Goal: Task Accomplishment & Management: Complete application form

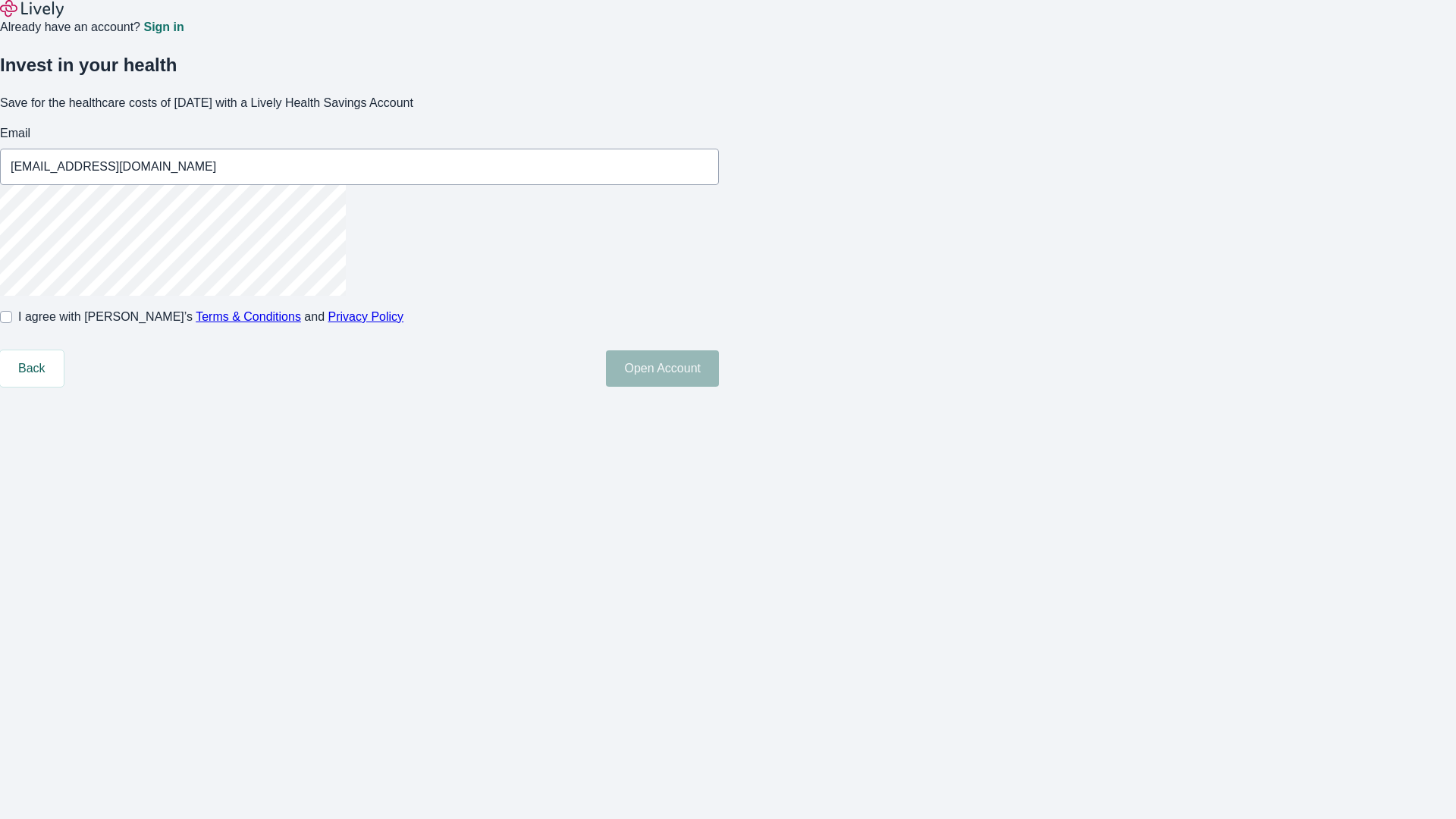
click at [12, 323] on input "I agree with Lively’s Terms & Conditions and Privacy Policy" at bounding box center [6, 317] width 12 height 12
checkbox input "true"
click at [719, 386] on button "Open Account" at bounding box center [662, 369] width 113 height 37
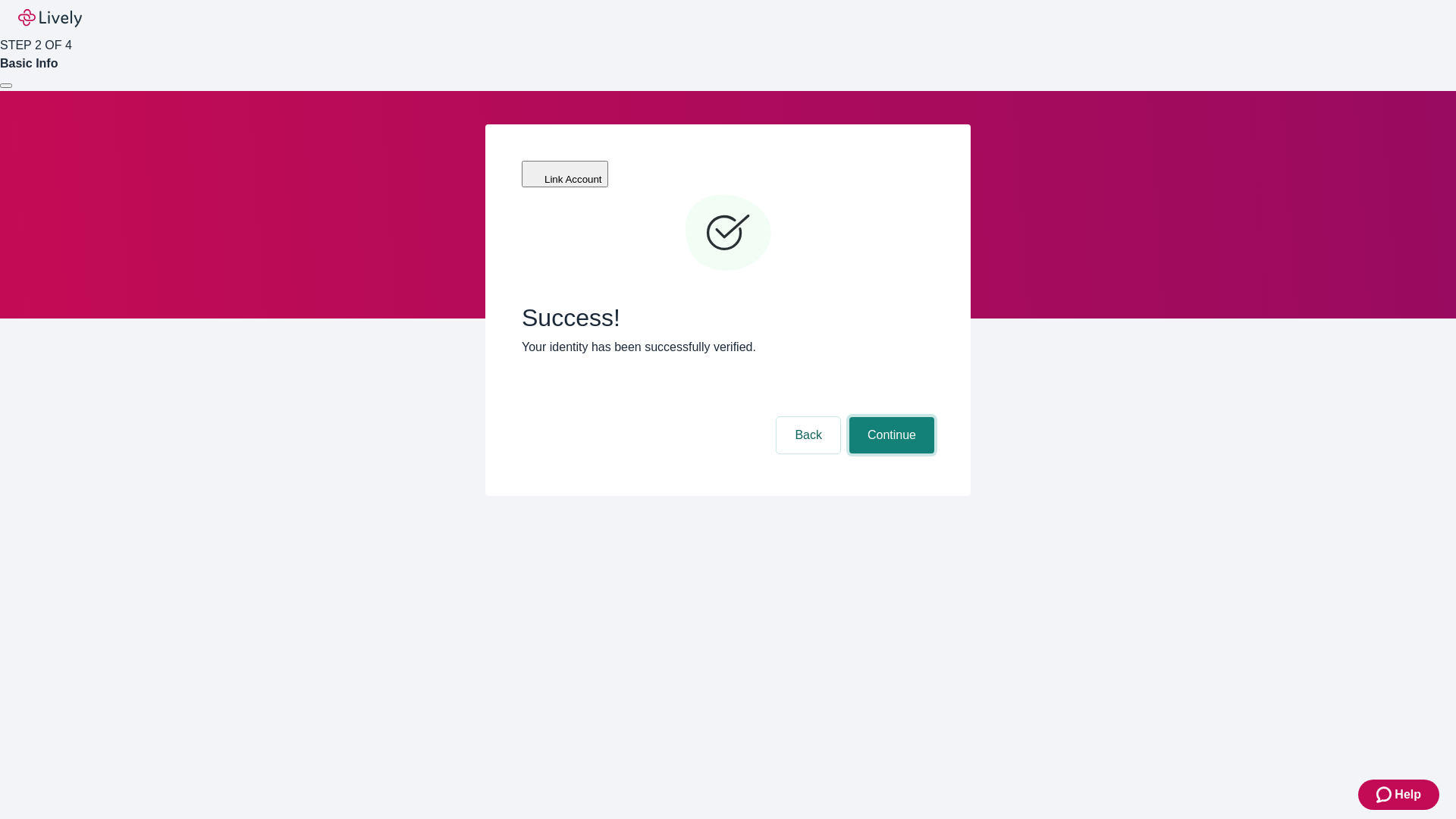
click at [890, 417] on button "Continue" at bounding box center [891, 435] width 85 height 37
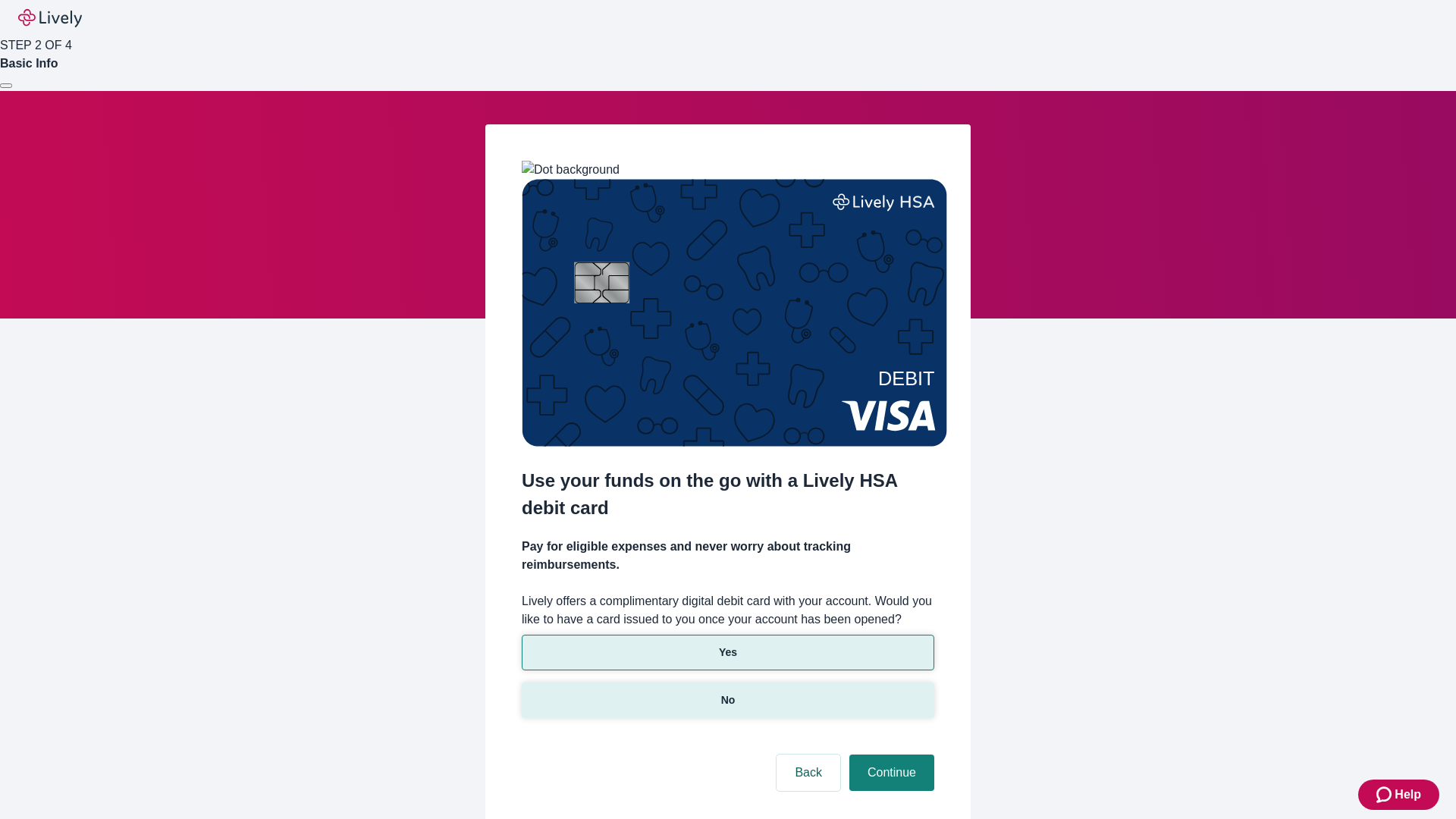
click at [728, 693] on p "No" at bounding box center [728, 700] width 15 height 16
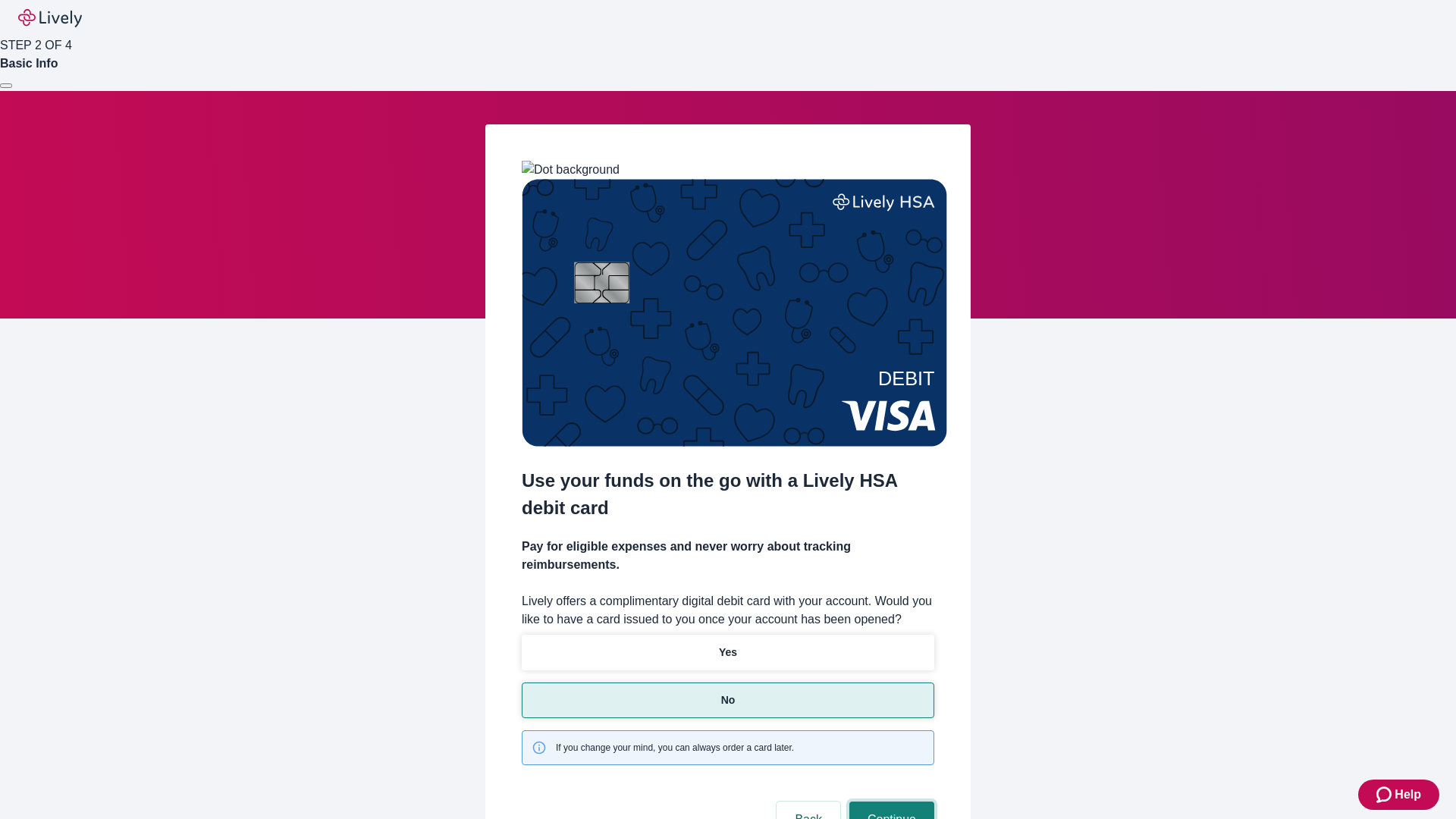
click at [890, 802] on button "Continue" at bounding box center [891, 820] width 85 height 37
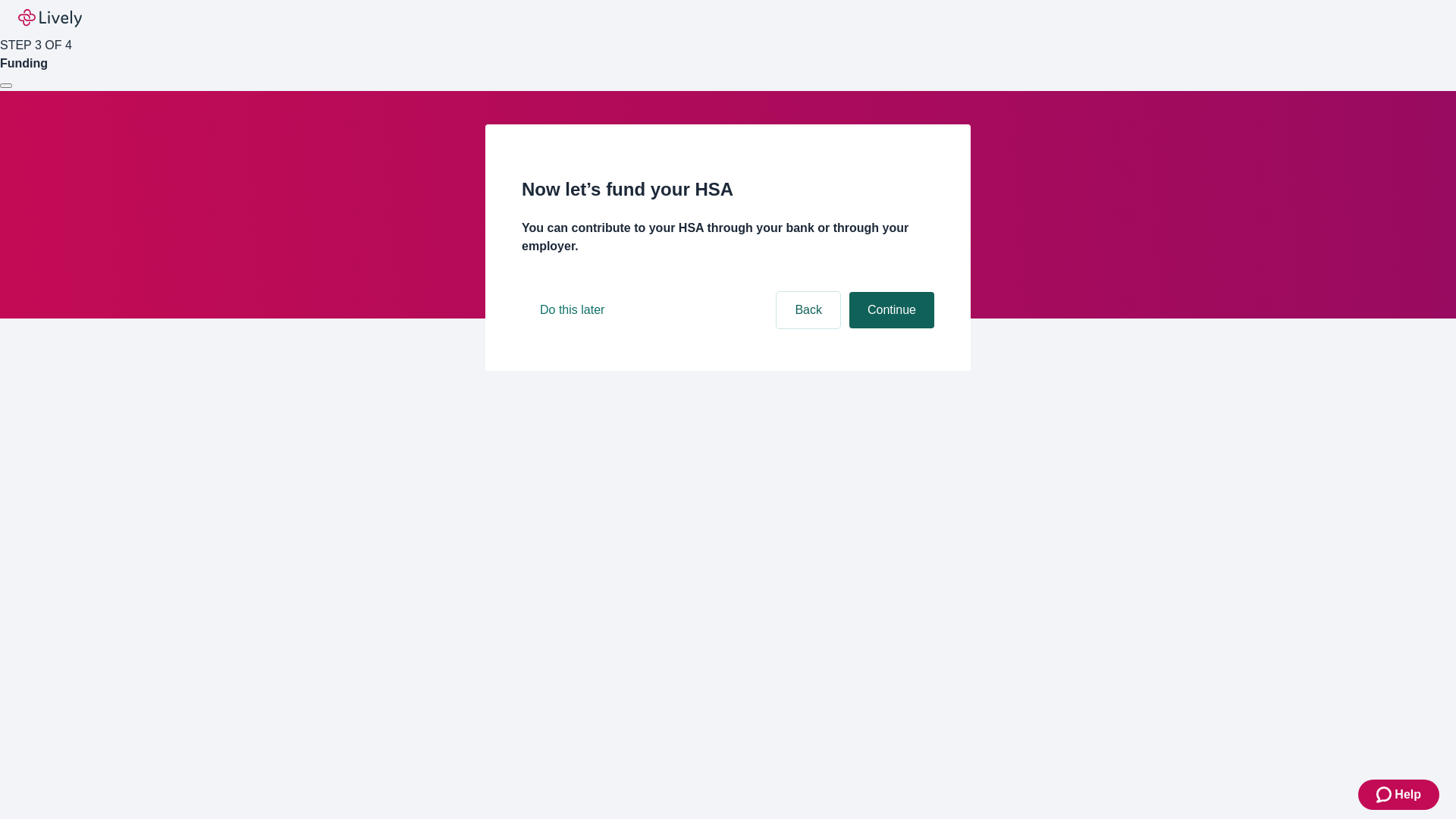
click at [890, 328] on button "Continue" at bounding box center [891, 311] width 85 height 37
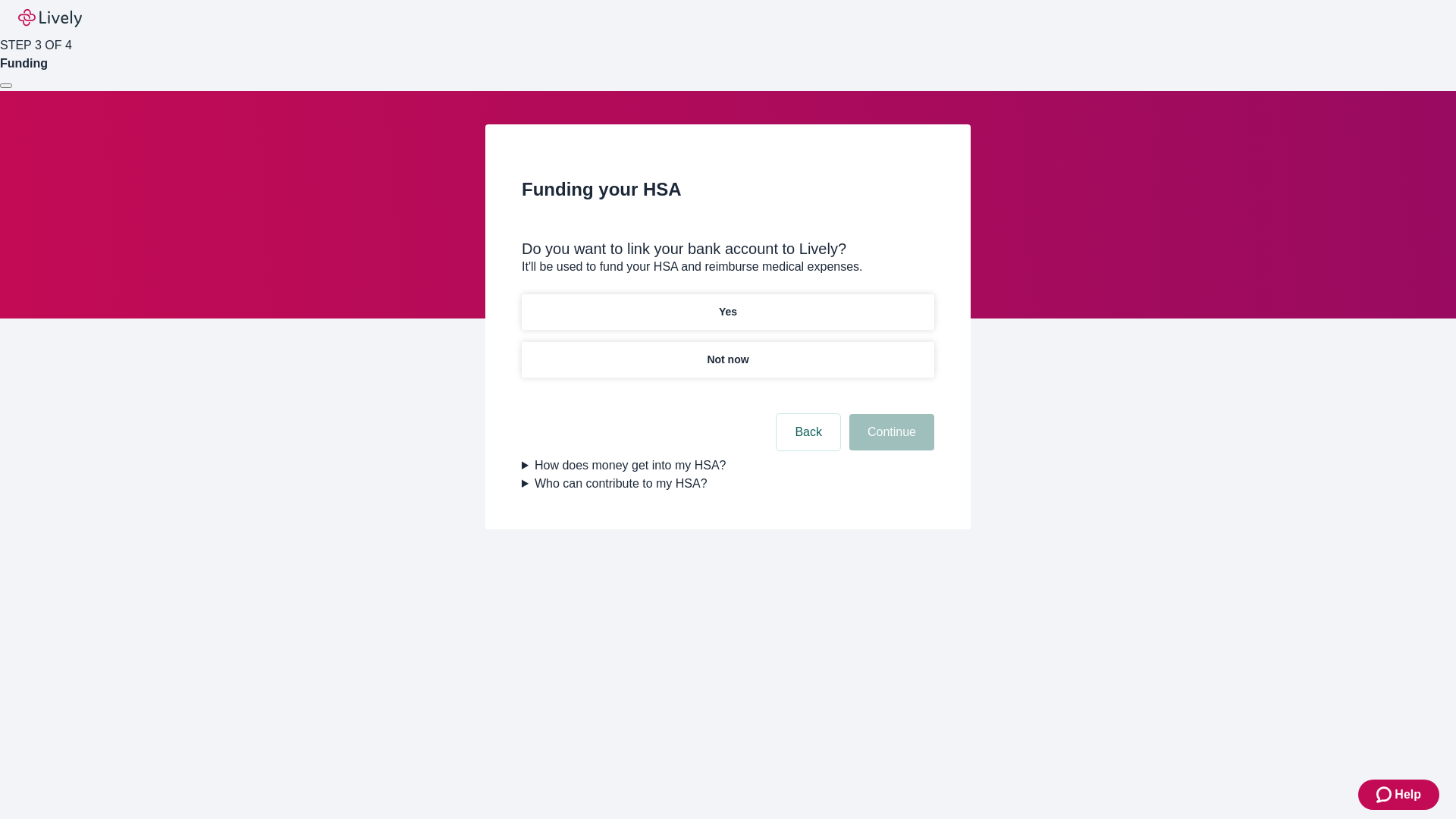
click at [728, 304] on p "Yes" at bounding box center [728, 312] width 18 height 16
click at [890, 414] on button "Continue" at bounding box center [891, 433] width 85 height 37
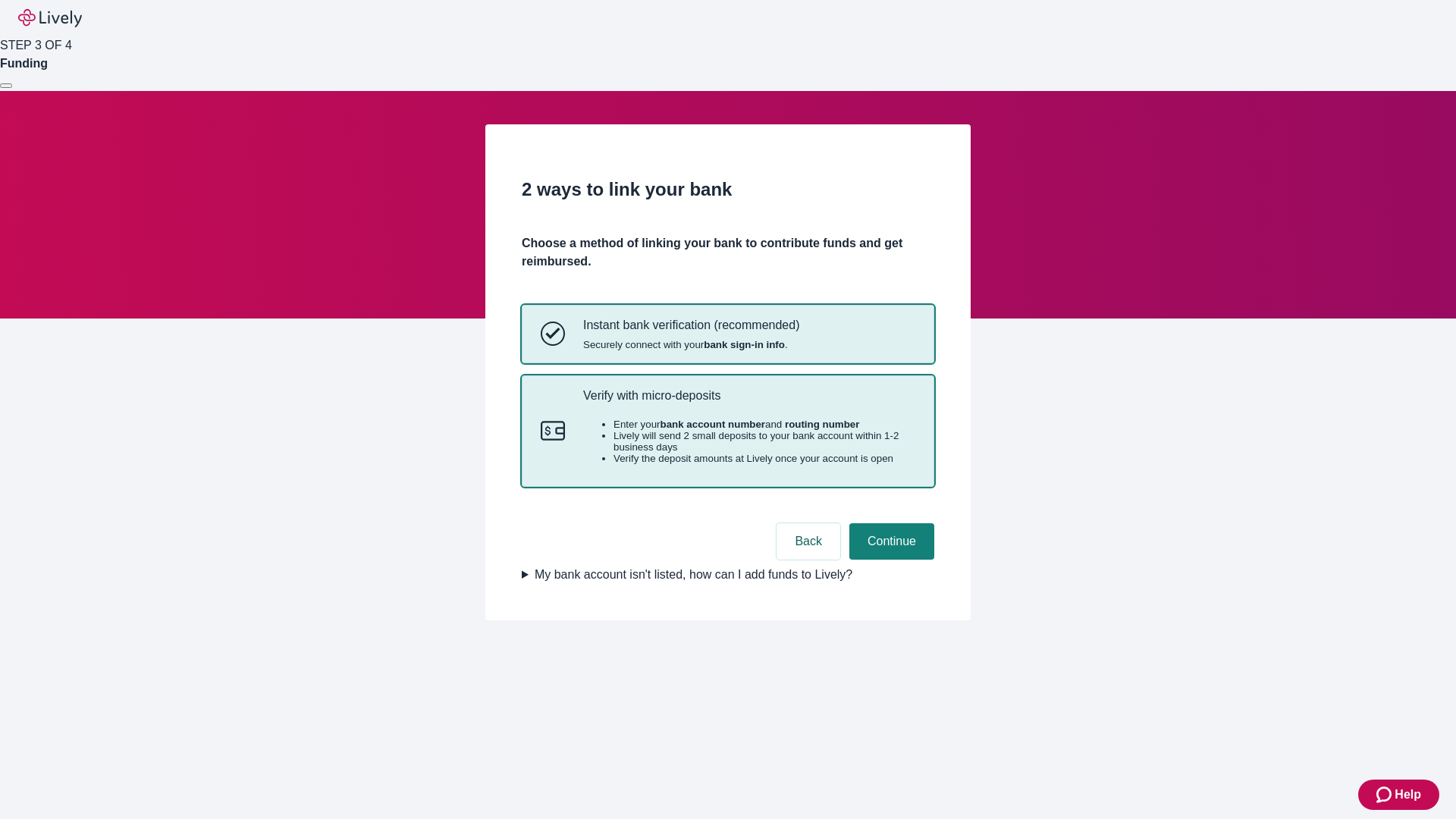
click at [749, 403] on p "Verify with micro-deposits" at bounding box center [749, 395] width 332 height 15
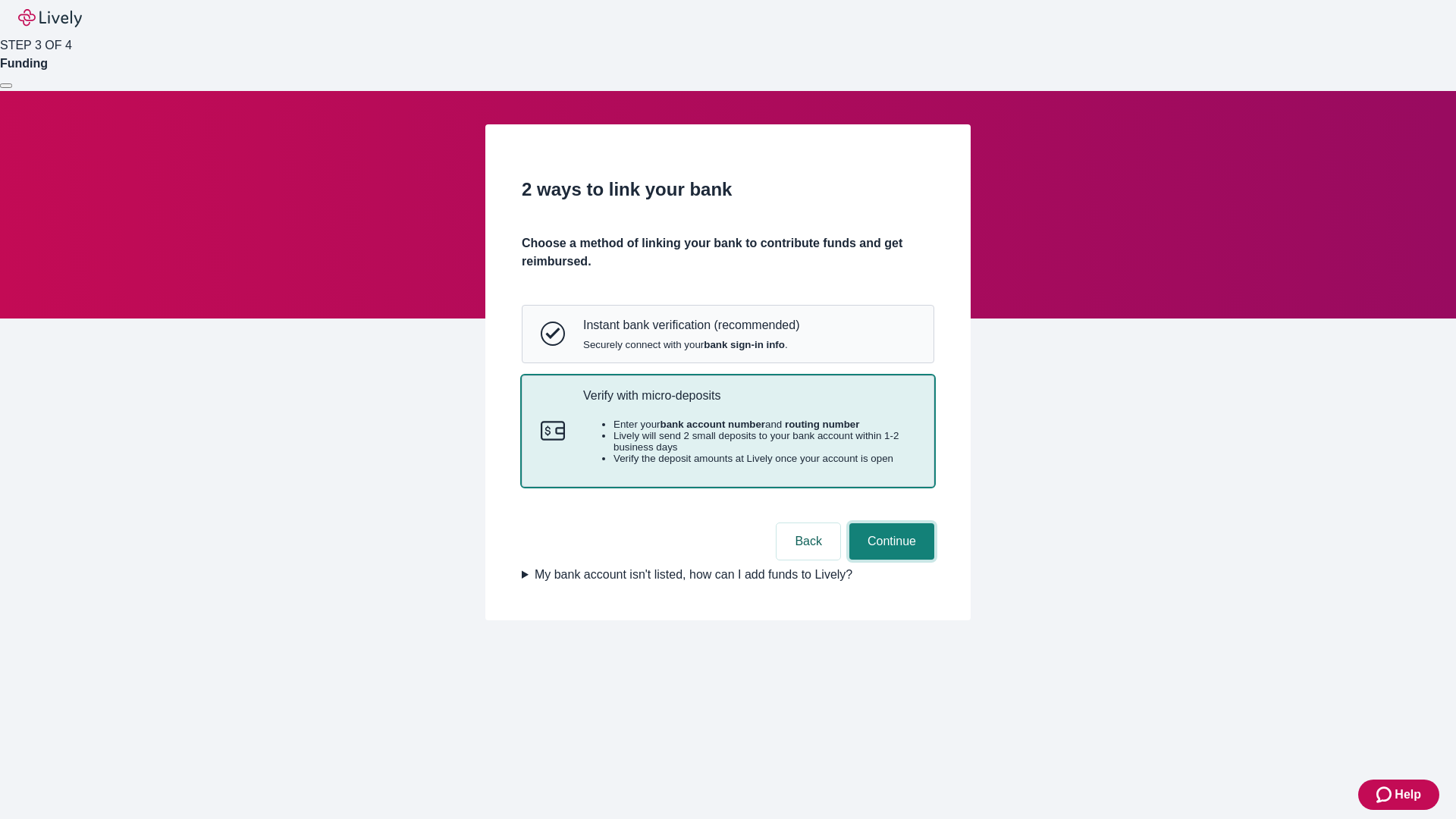
click at [890, 559] on button "Continue" at bounding box center [891, 542] width 85 height 37
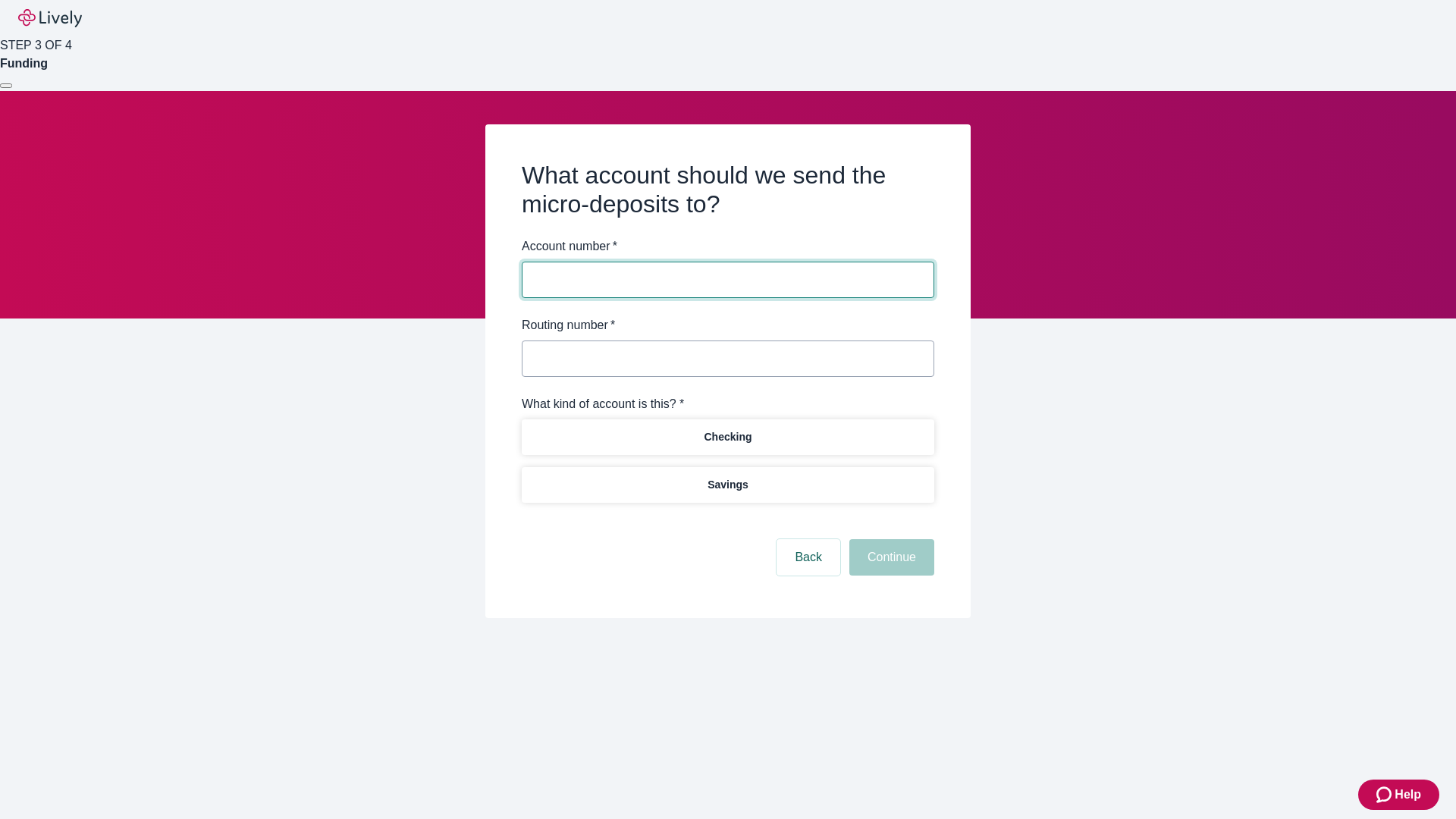
type input "122000661"
